Goal: Task Accomplishment & Management: Use online tool/utility

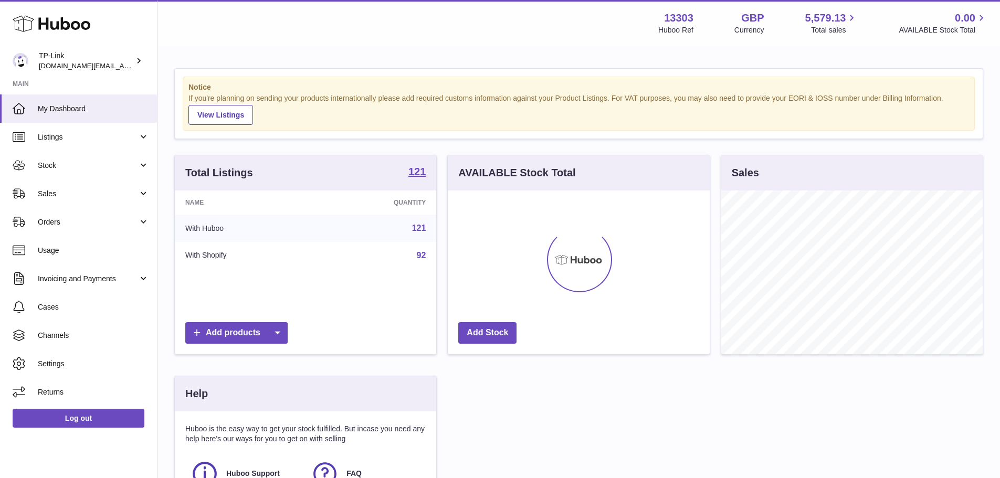
scroll to position [164, 262]
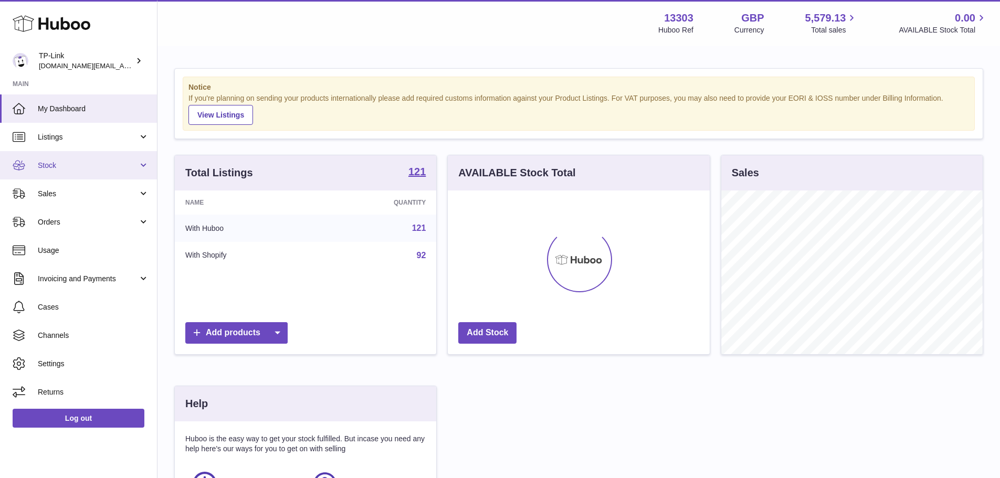
click at [76, 164] on span "Stock" at bounding box center [88, 166] width 100 height 10
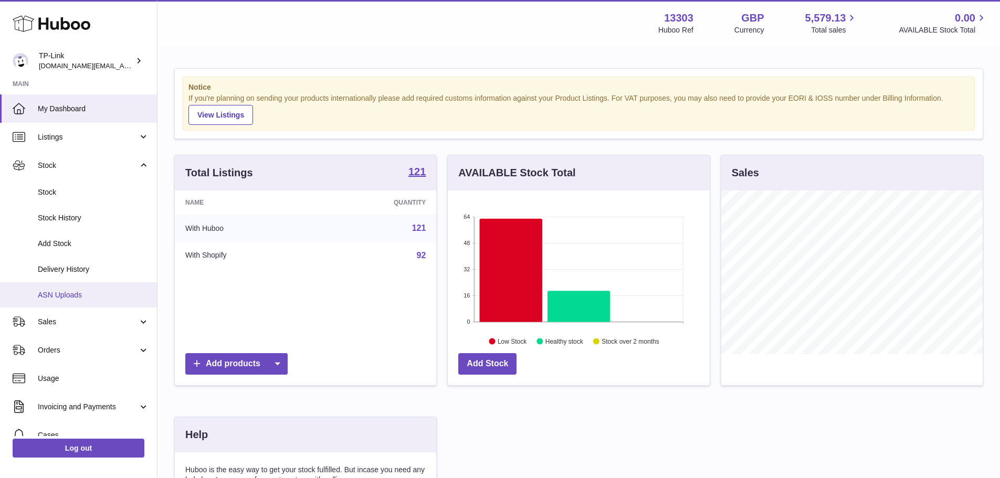
click at [80, 292] on span "ASN Uploads" at bounding box center [93, 295] width 111 height 10
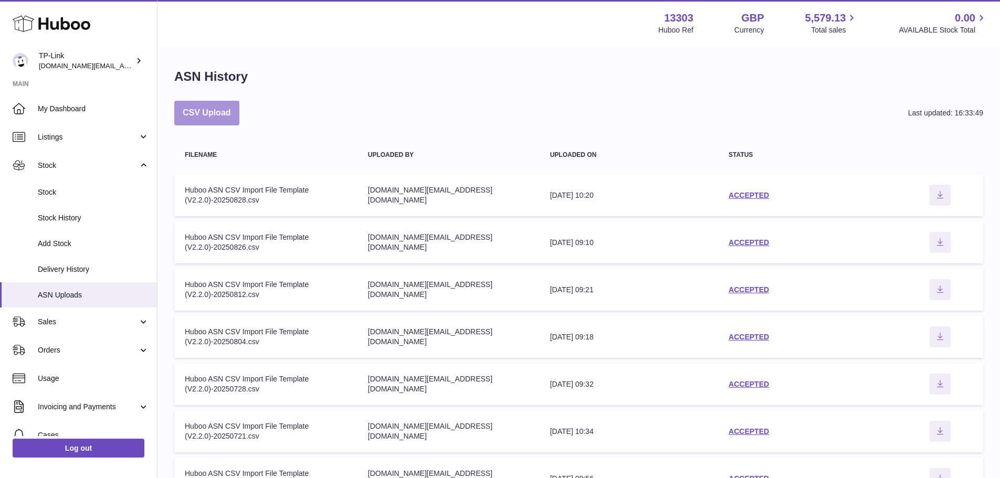
click at [222, 119] on button "CSV Upload" at bounding box center [206, 113] width 65 height 25
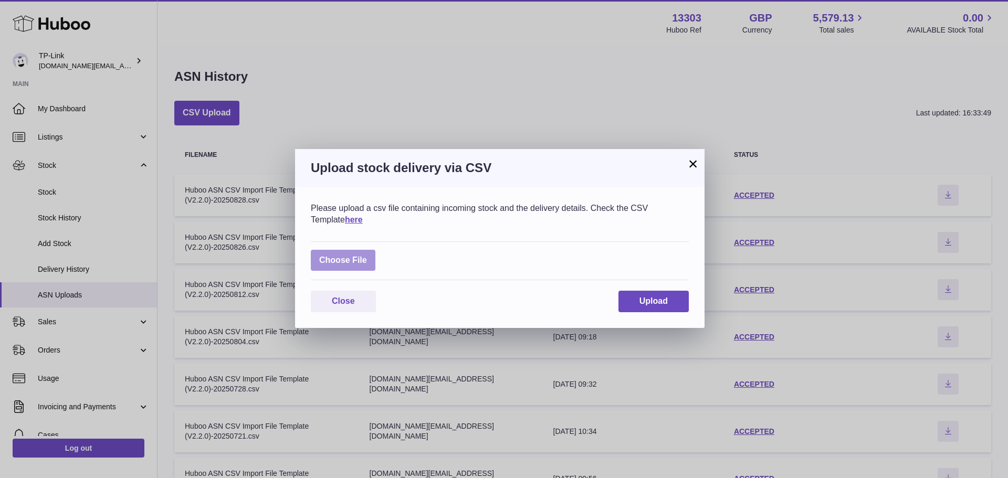
click at [351, 258] on label at bounding box center [343, 261] width 65 height 22
click at [367, 256] on input "file" at bounding box center [367, 255] width 1 height 1
type input "**********"
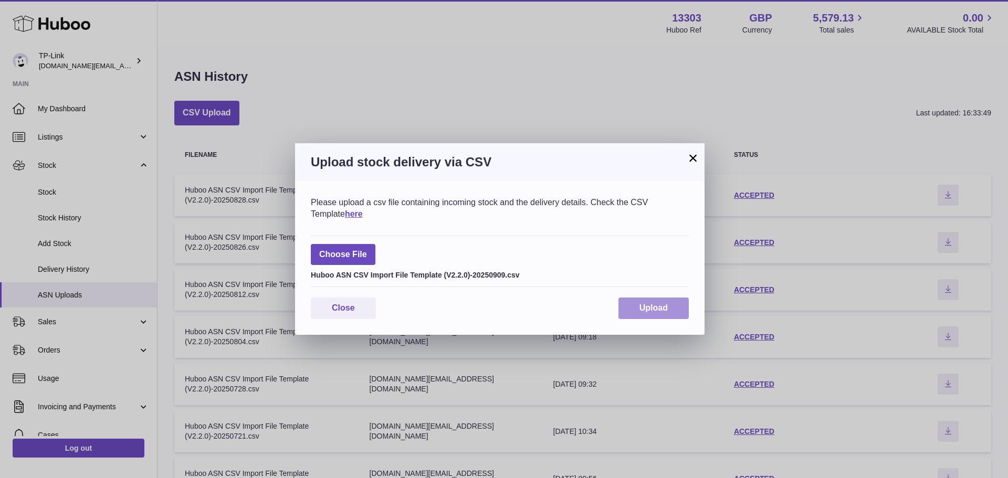
click at [668, 309] on button "Upload" at bounding box center [654, 309] width 70 height 22
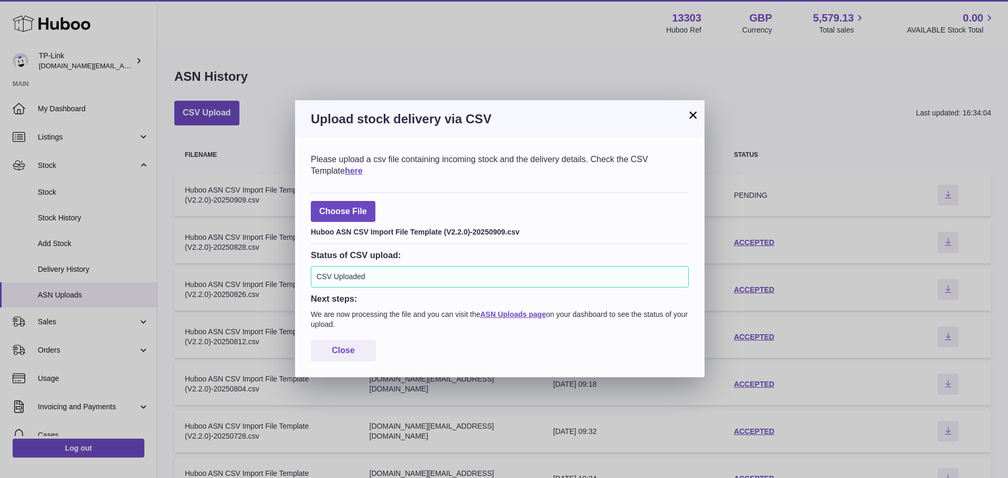
click at [694, 115] on button "×" at bounding box center [693, 115] width 13 height 13
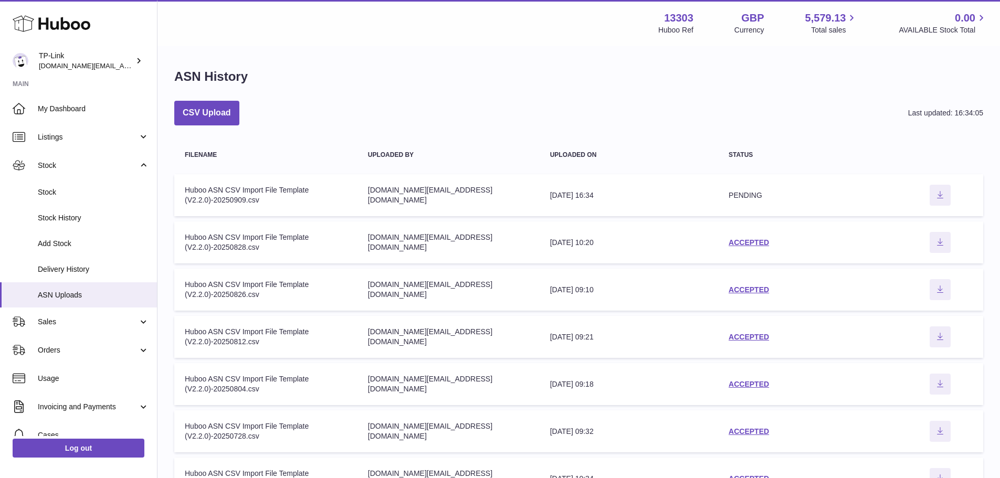
click at [751, 195] on span "PENDING" at bounding box center [746, 195] width 34 height 8
click at [748, 191] on link "ACCEPTED" at bounding box center [749, 195] width 40 height 8
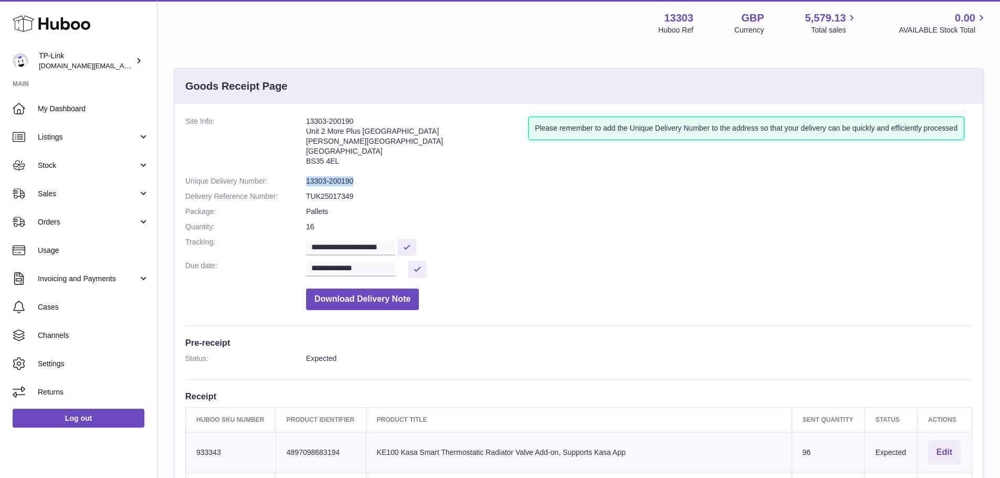
drag, startPoint x: 366, startPoint y: 177, endPoint x: 307, endPoint y: 183, distance: 59.1
click at [307, 183] on dd "13303-200190" at bounding box center [639, 181] width 666 height 10
copy dd "13303-200190"
click at [400, 187] on dl "**********" at bounding box center [578, 216] width 787 height 199
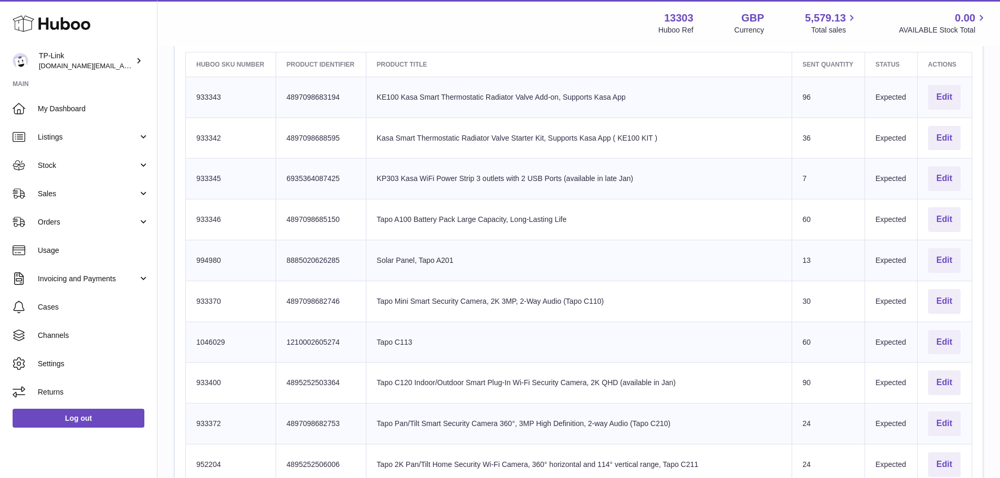
scroll to position [57, 0]
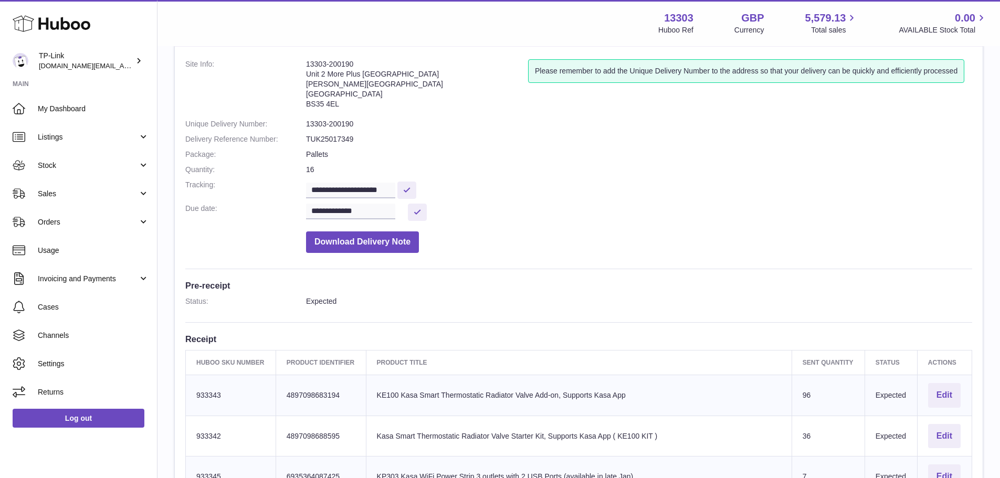
click at [628, 154] on dd "Pallets" at bounding box center [639, 155] width 666 height 10
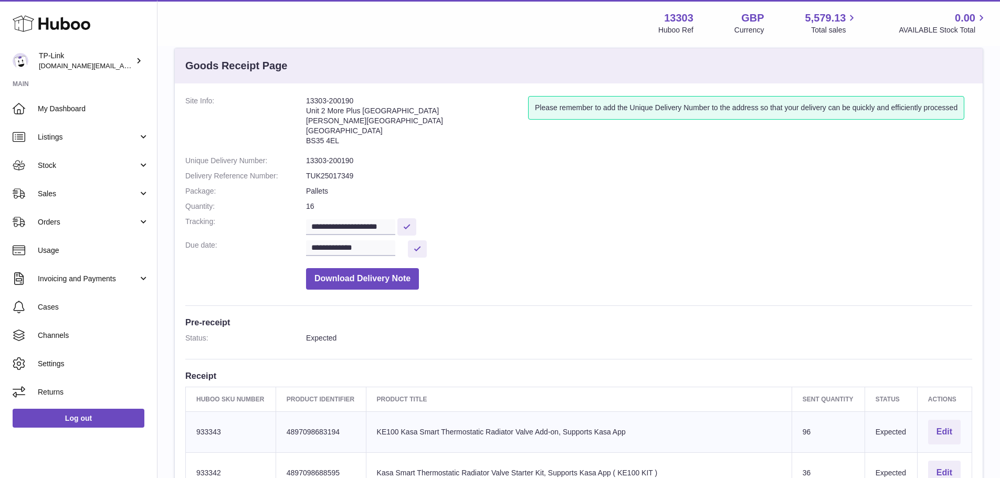
scroll to position [0, 0]
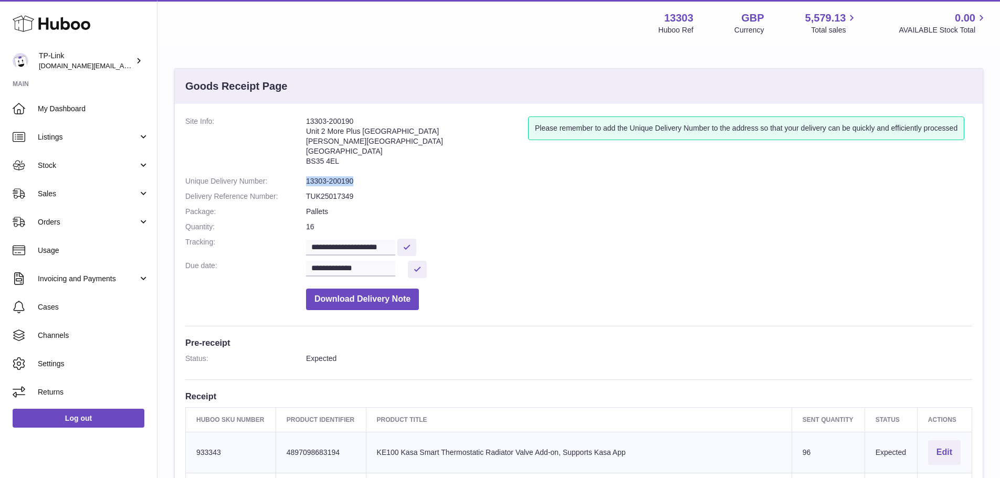
drag, startPoint x: 355, startPoint y: 182, endPoint x: 299, endPoint y: 182, distance: 56.2
click at [299, 182] on dl "**********" at bounding box center [578, 216] width 787 height 199
copy dl "13303-200190"
click at [370, 180] on dd "13303-200190" at bounding box center [639, 181] width 666 height 10
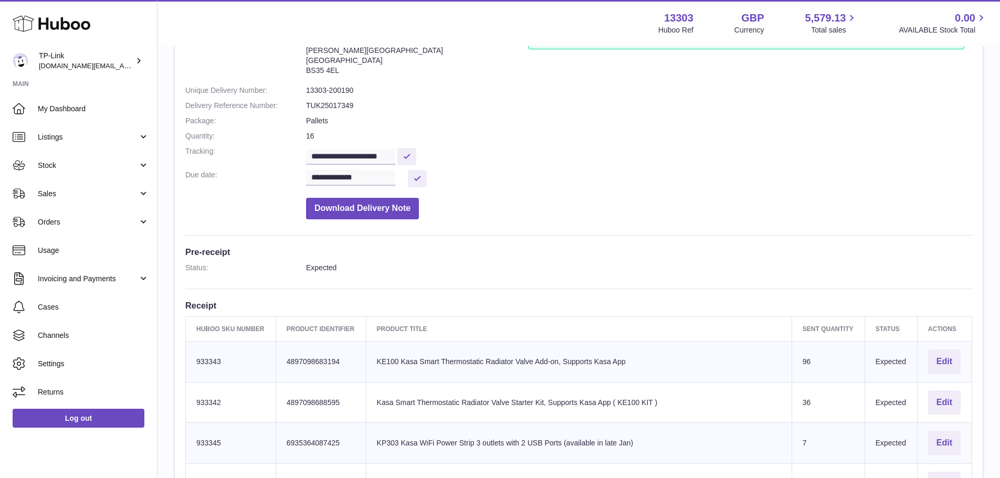
scroll to position [53, 0]
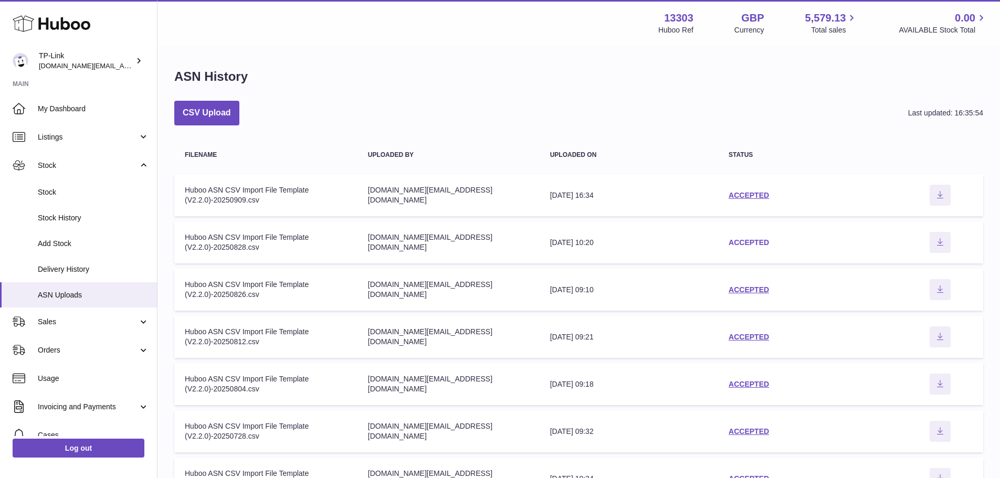
click at [745, 240] on link "ACCEPTED" at bounding box center [749, 242] width 40 height 8
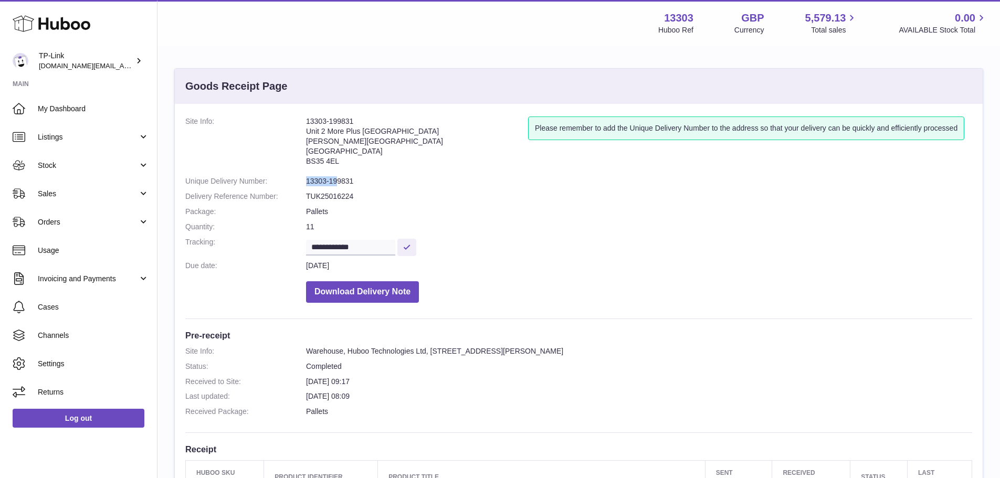
drag, startPoint x: 339, startPoint y: 182, endPoint x: 306, endPoint y: 182, distance: 33.6
click at [305, 182] on dl "**********" at bounding box center [578, 213] width 787 height 192
click at [319, 182] on dd "13303-199831" at bounding box center [639, 181] width 666 height 10
click at [343, 182] on dd "13303-199831" at bounding box center [639, 181] width 666 height 10
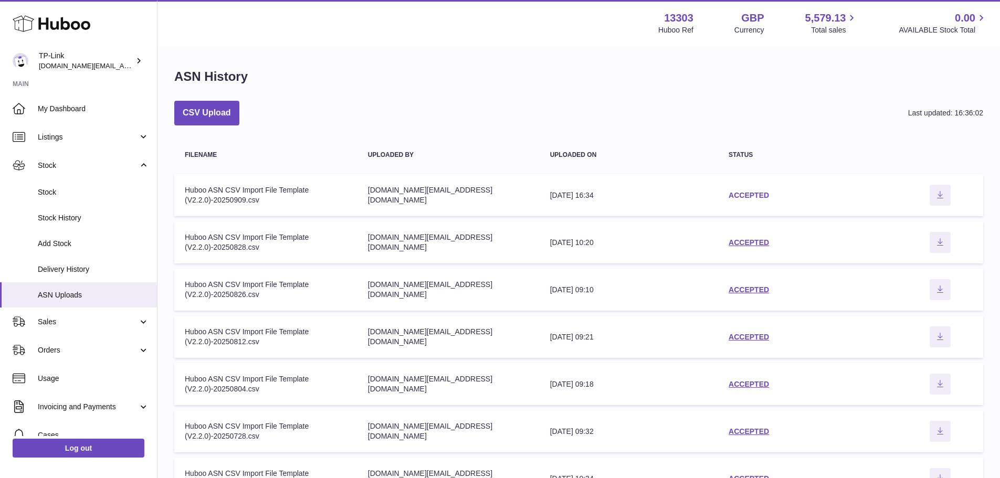
click at [757, 193] on link "ACCEPTED" at bounding box center [749, 195] width 40 height 8
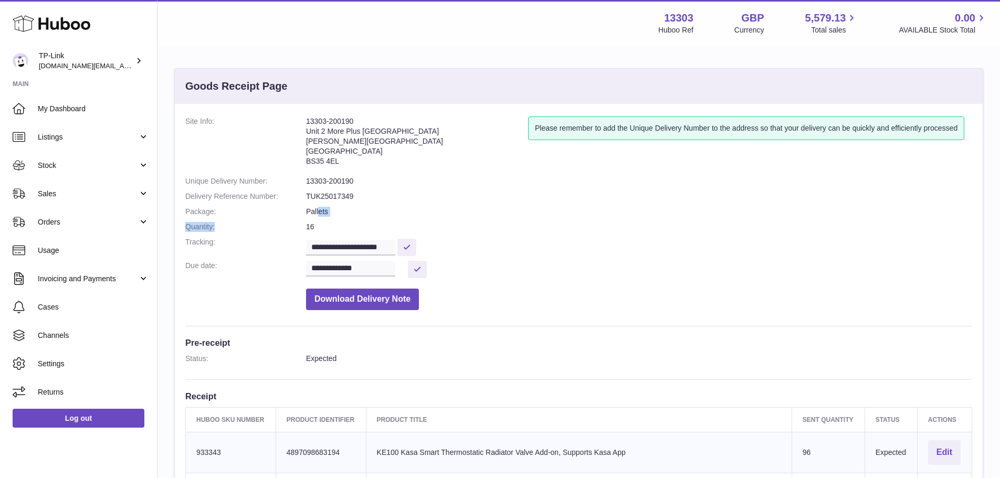
drag, startPoint x: 320, startPoint y: 216, endPoint x: 295, endPoint y: 220, distance: 25.5
click at [295, 220] on dl "**********" at bounding box center [578, 216] width 787 height 199
drag, startPoint x: 344, startPoint y: 194, endPoint x: 288, endPoint y: 193, distance: 56.2
click at [288, 193] on dl "**********" at bounding box center [578, 216] width 787 height 199
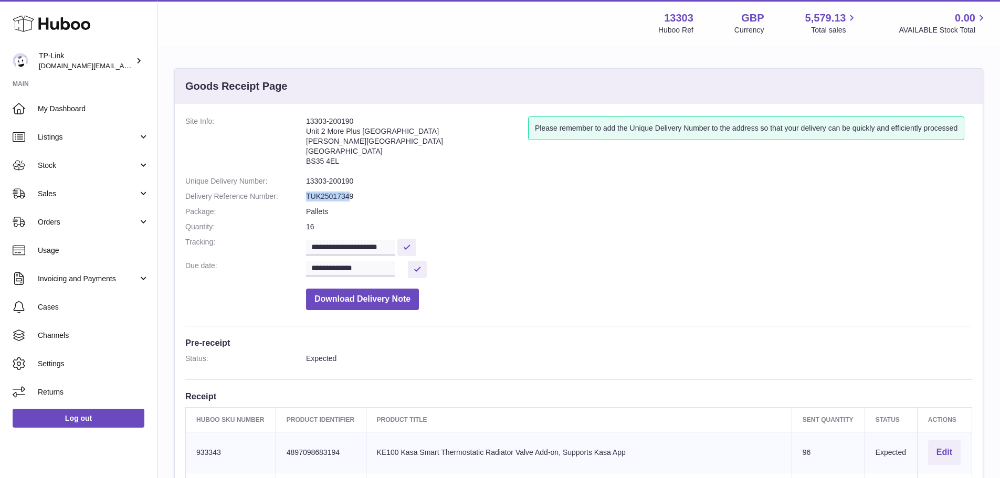
click at [302, 192] on dt "Delivery Reference Number:" at bounding box center [245, 197] width 121 height 10
drag, startPoint x: 344, startPoint y: 196, endPoint x: 308, endPoint y: 195, distance: 36.3
click at [308, 195] on dd "TUK25017349" at bounding box center [639, 197] width 666 height 10
click at [352, 197] on dd "TUK25017349" at bounding box center [639, 197] width 666 height 10
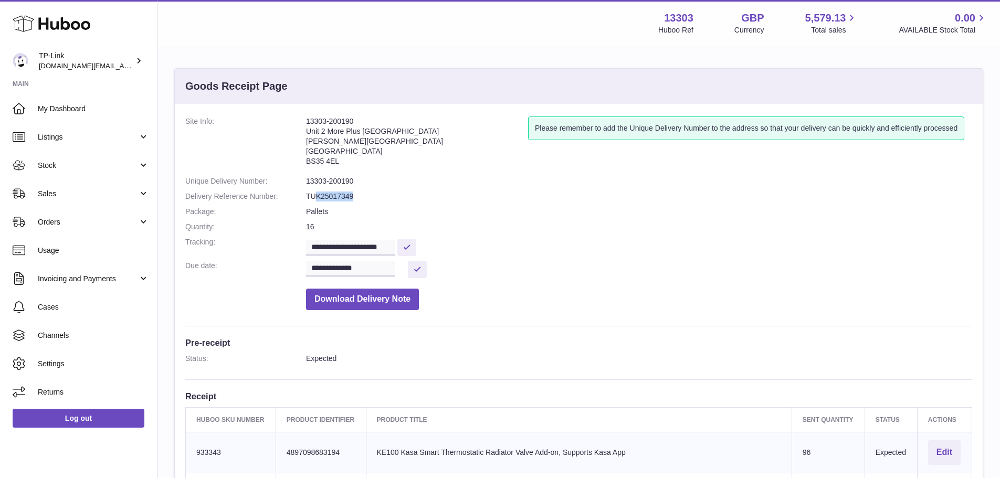
drag, startPoint x: 357, startPoint y: 197, endPoint x: 315, endPoint y: 197, distance: 42.0
click at [315, 197] on dd "TUK25017349" at bounding box center [639, 197] width 666 height 10
click at [321, 197] on dd "TUK25017349" at bounding box center [639, 197] width 666 height 10
click at [354, 201] on dd "TUK25017349" at bounding box center [639, 197] width 666 height 10
drag, startPoint x: 360, startPoint y: 197, endPoint x: 301, endPoint y: 197, distance: 58.8
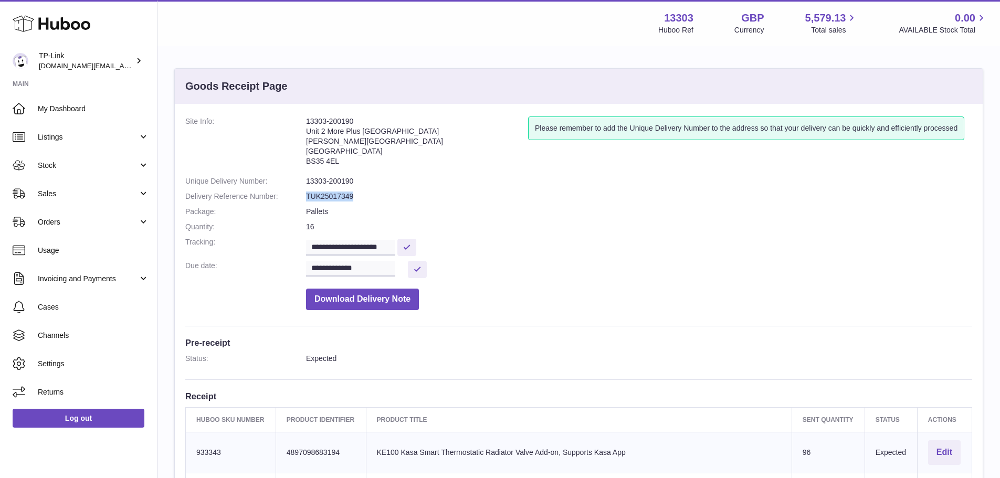
click at [301, 197] on dl "**********" at bounding box center [578, 216] width 787 height 199
click at [329, 198] on dd "TUK25017349" at bounding box center [639, 197] width 666 height 10
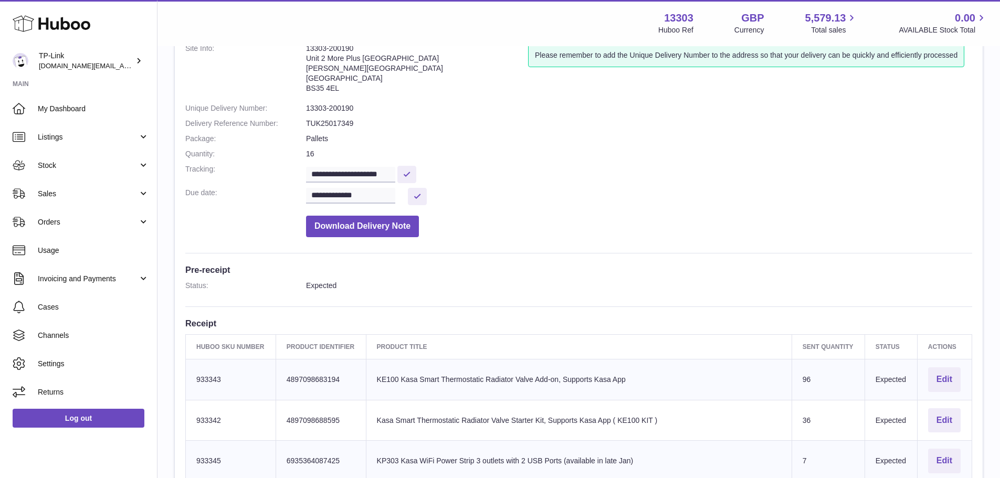
scroll to position [315, 0]
